Goal: Task Accomplishment & Management: Complete application form

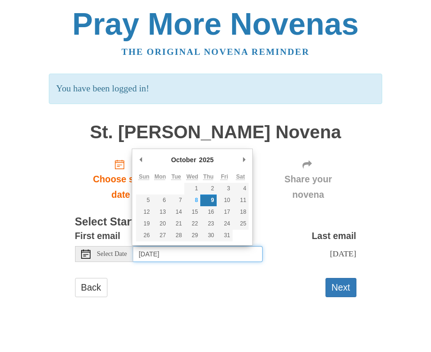
click at [156, 257] on input "[DATE]" at bounding box center [197, 254] width 129 height 16
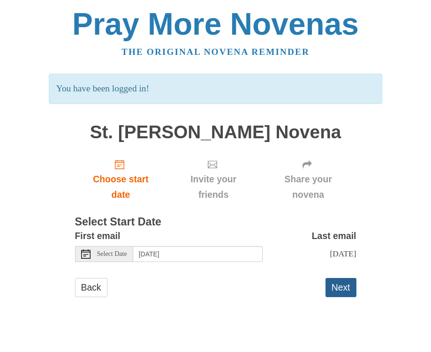
click at [330, 291] on button "Next" at bounding box center [340, 287] width 31 height 19
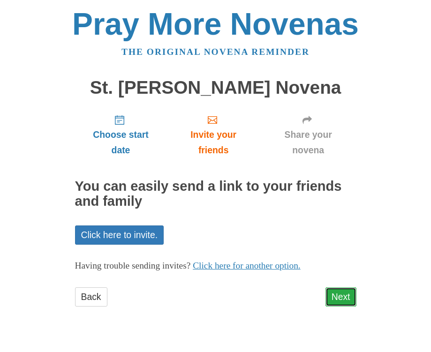
click at [340, 295] on link "Next" at bounding box center [340, 296] width 31 height 19
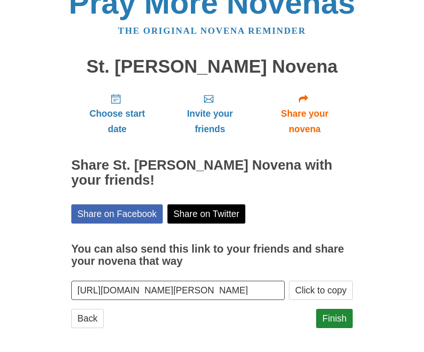
scroll to position [24, 0]
